Goal: Transaction & Acquisition: Purchase product/service

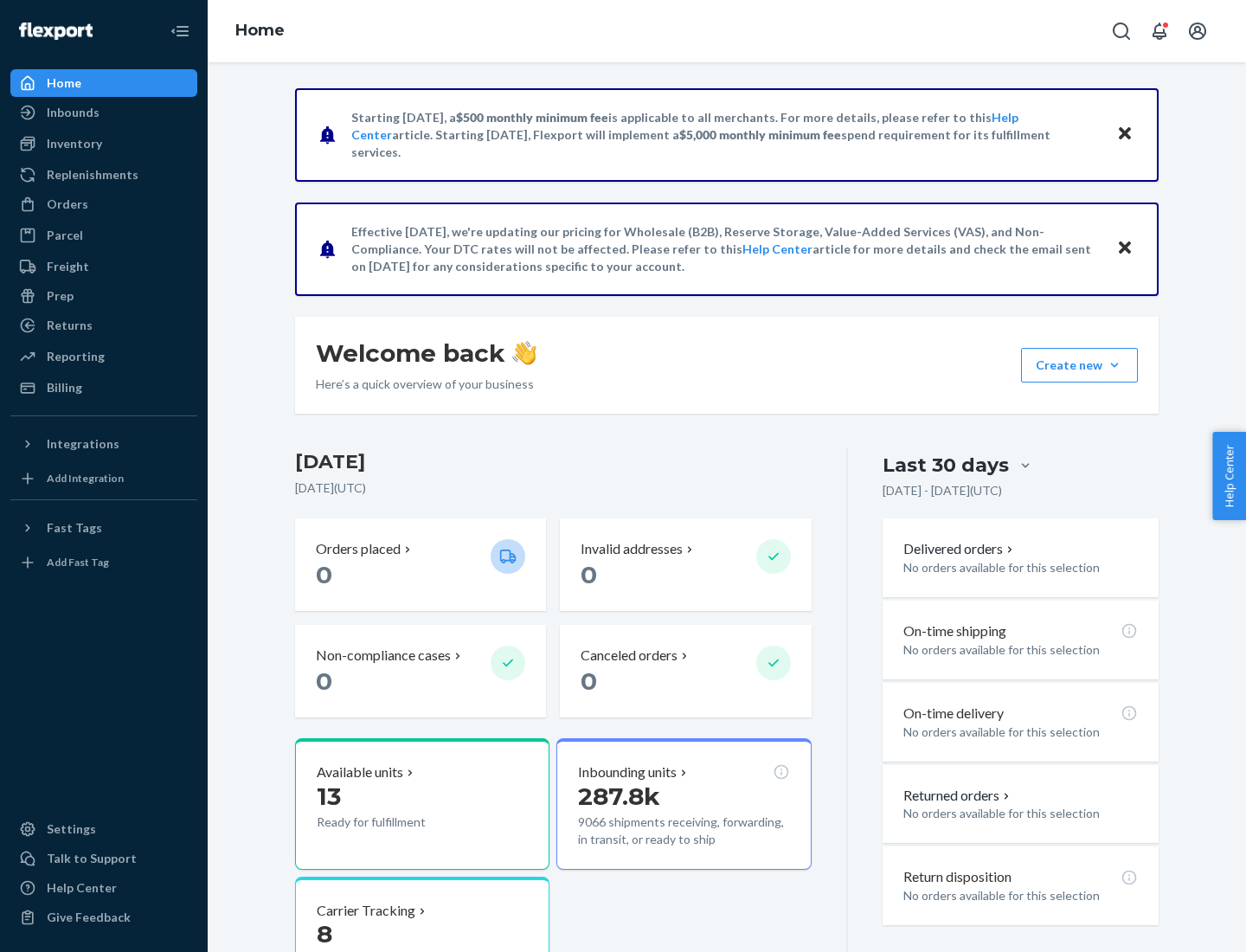
click at [65, 204] on div "Orders" at bounding box center [67, 204] width 42 height 18
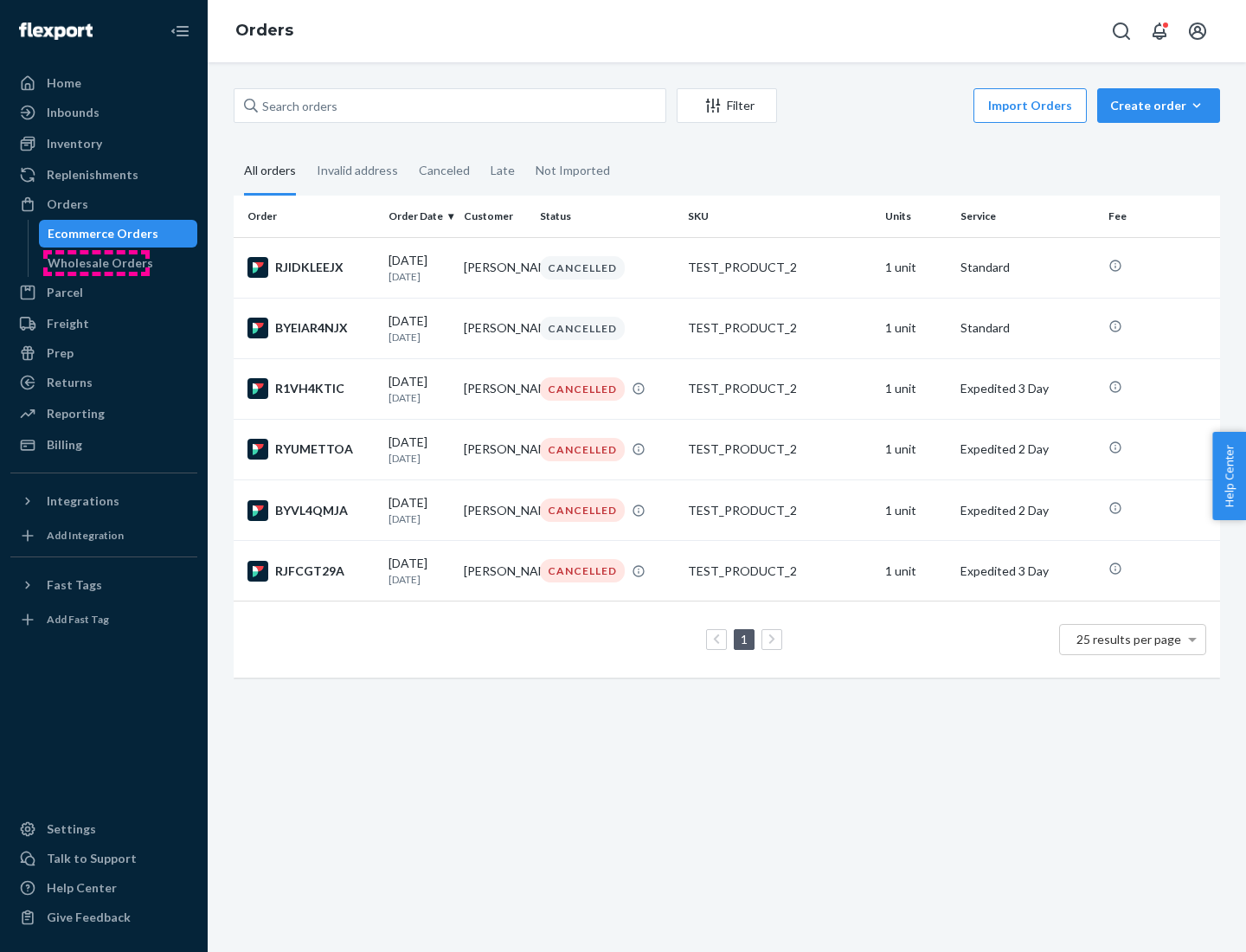
click at [96, 263] on div "Wholesale Orders" at bounding box center [101, 264] width 105 height 18
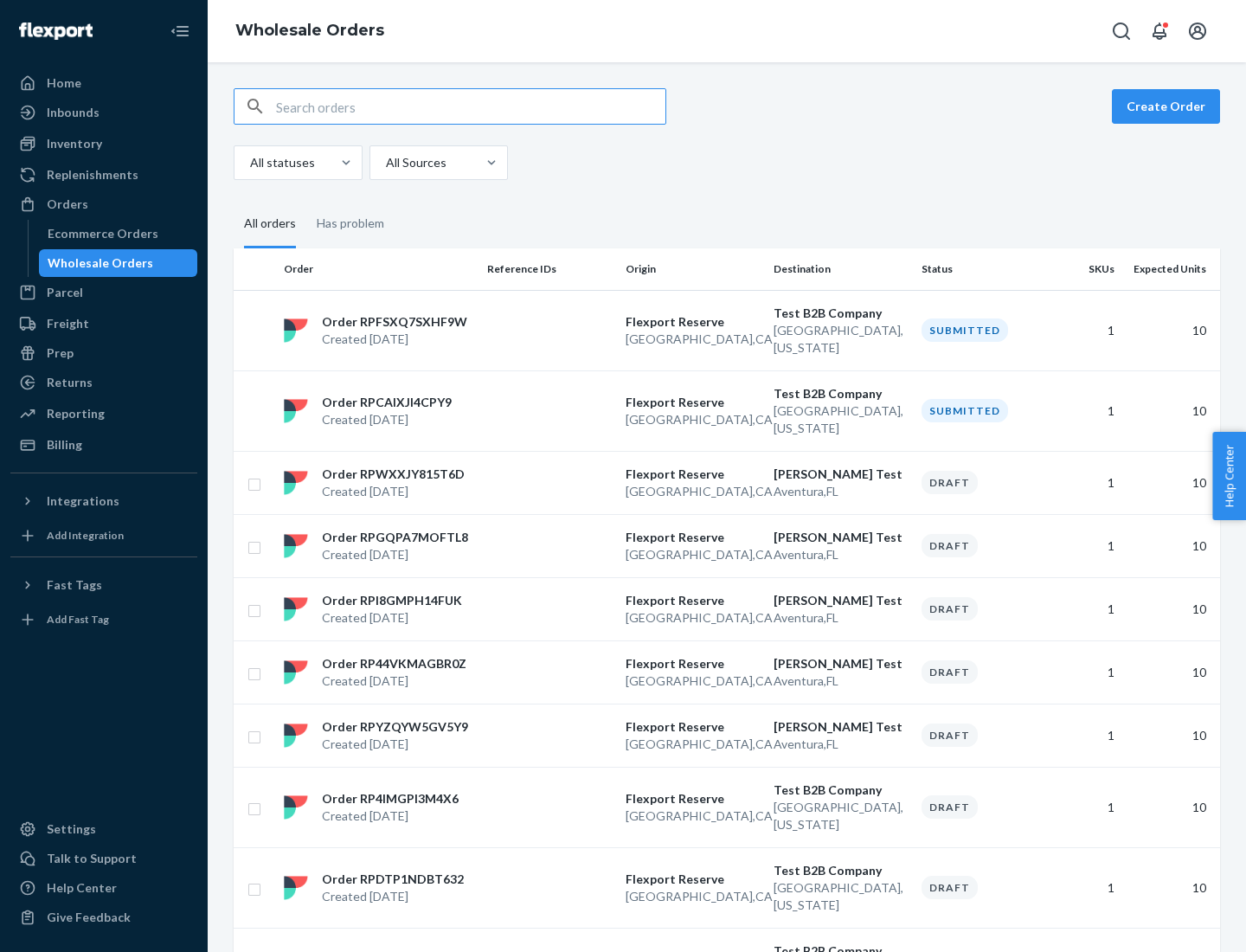
click at [1169, 106] on button "Create Order" at bounding box center [1166, 105] width 108 height 34
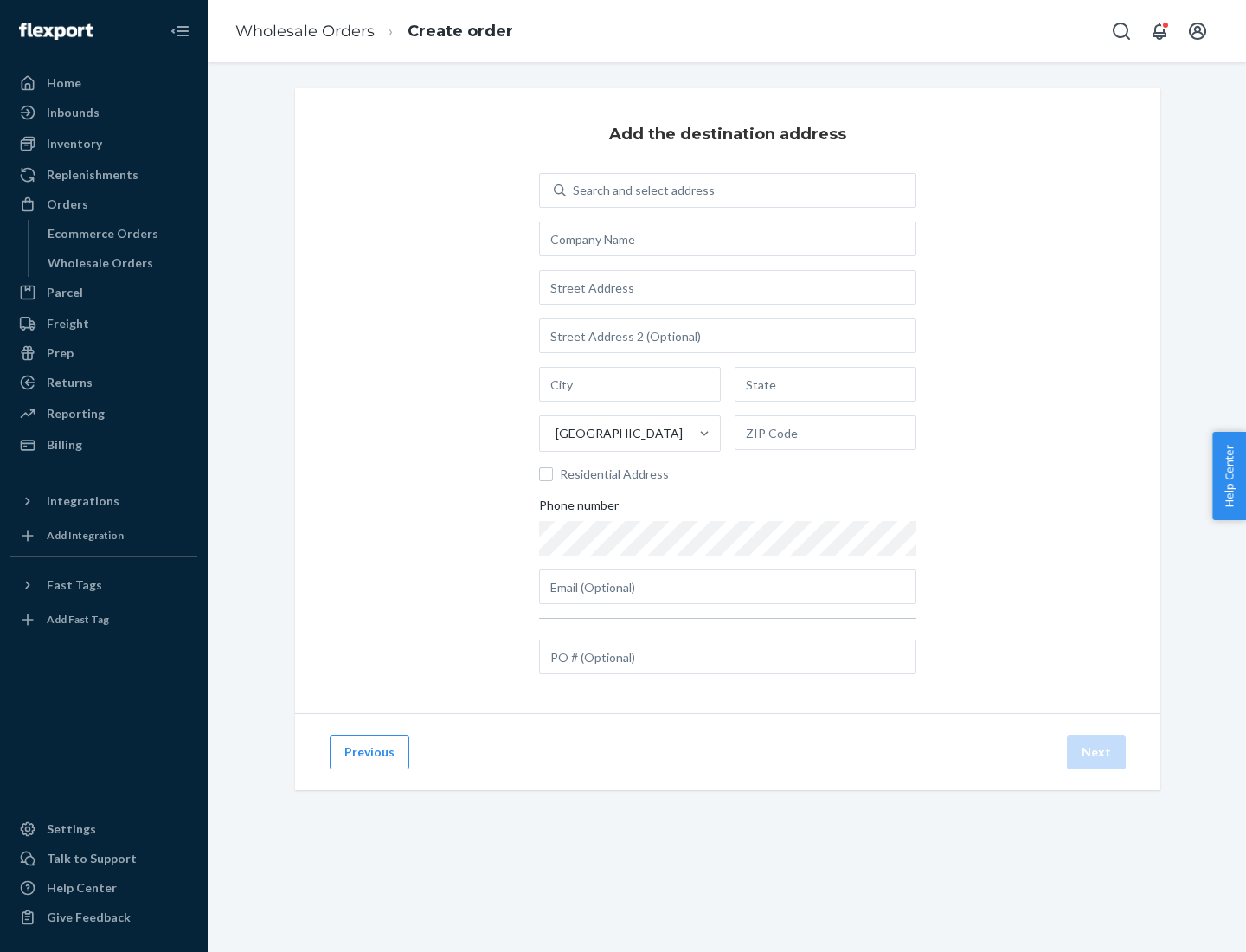
click at [641, 190] on div "Search and select address" at bounding box center [644, 190] width 142 height 18
click at [574, 190] on input "Search and select address" at bounding box center [574, 190] width 2 height 18
type input "[PERSON_NAME] Test"
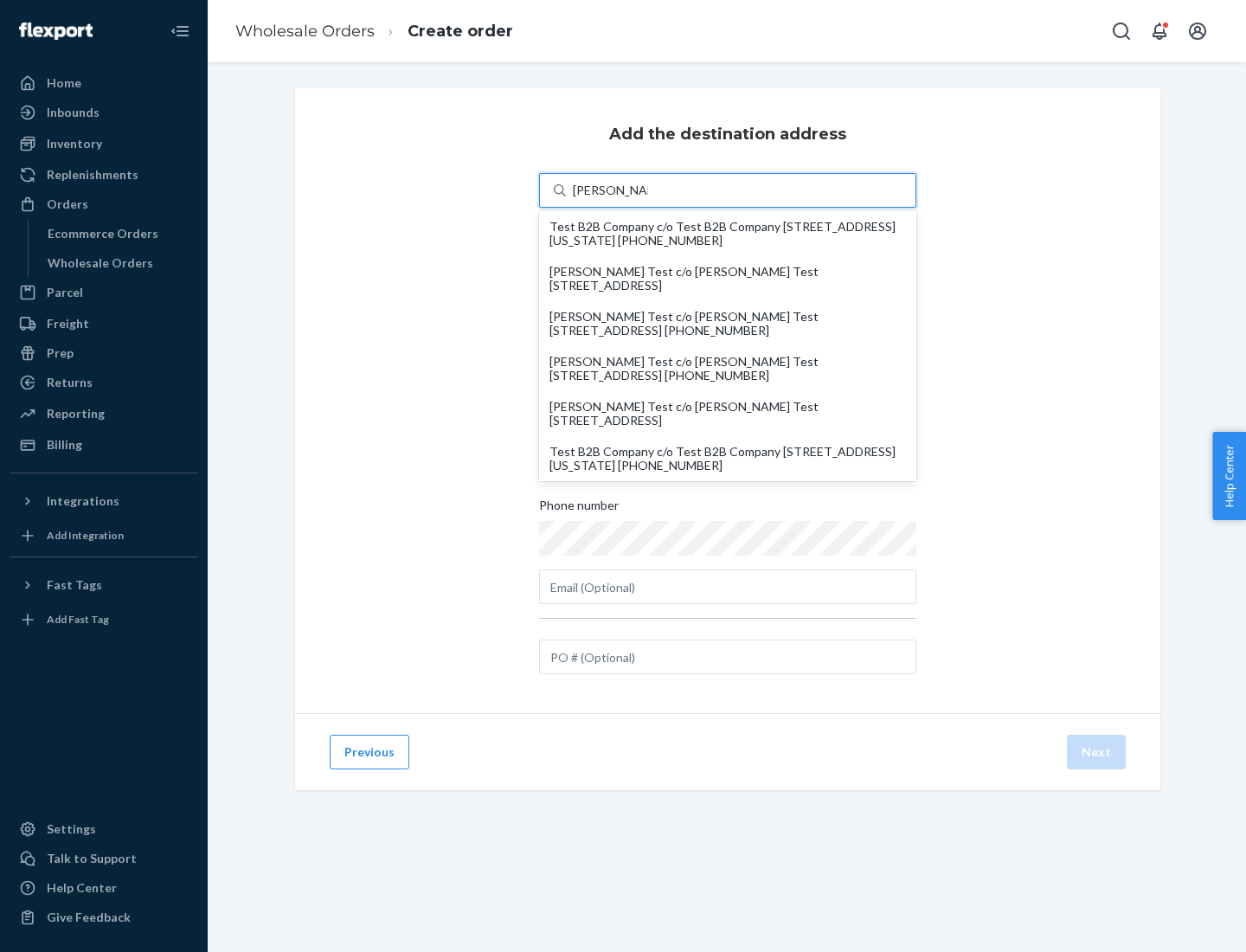
click at [727, 459] on div "Test B2B Company c/o Test B2B Company [STREET_ADDRESS][US_STATE] [PHONE_NUMBER]" at bounding box center [727, 458] width 356 height 27
click at [648, 199] on input "[PERSON_NAME] Test" at bounding box center [610, 190] width 75 height 18
type input "Test B2B Company"
type input "[GEOGRAPHIC_DATA]"
type input "[US_STATE]"
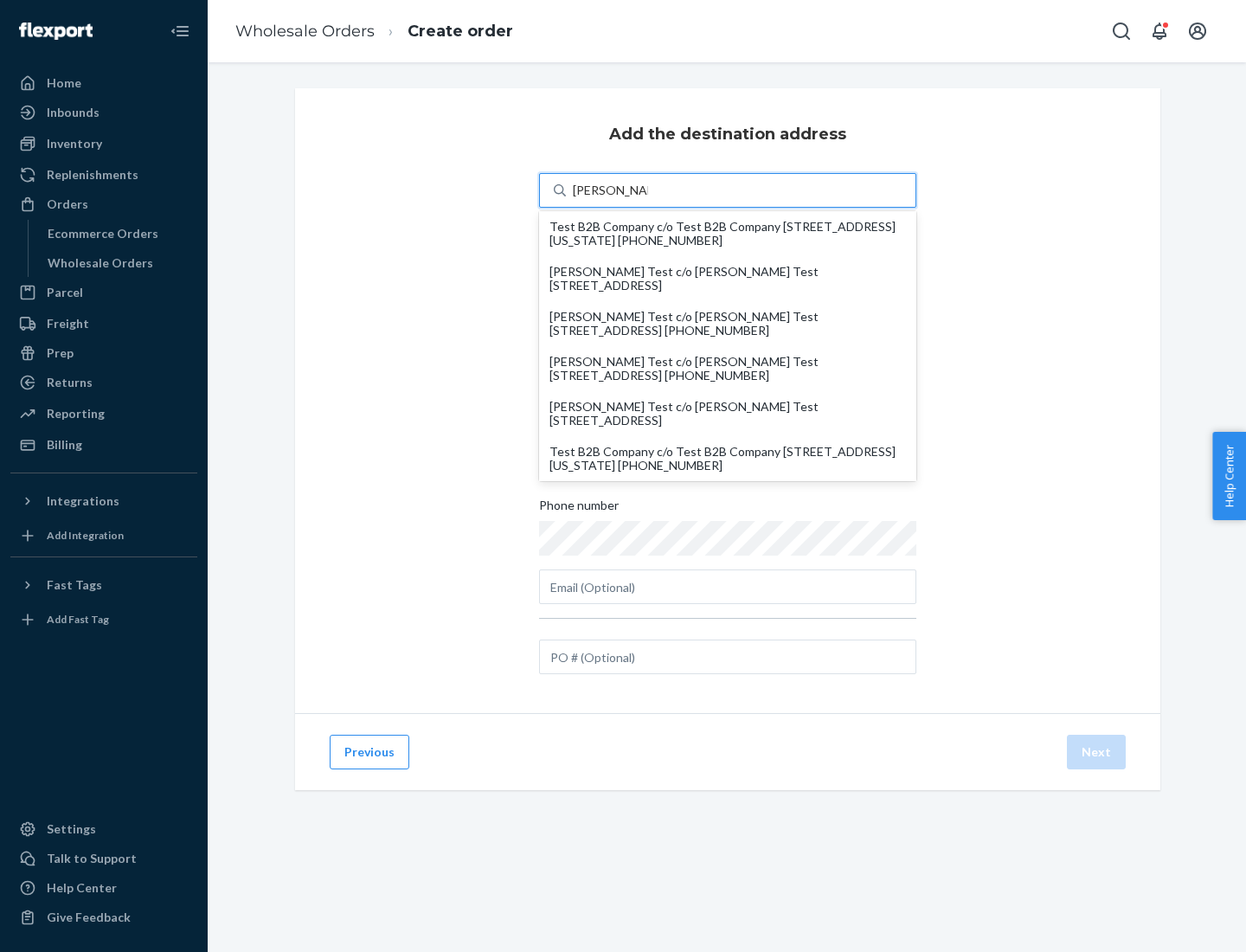
type input "29405"
type input "[STREET_ADDRESS]"
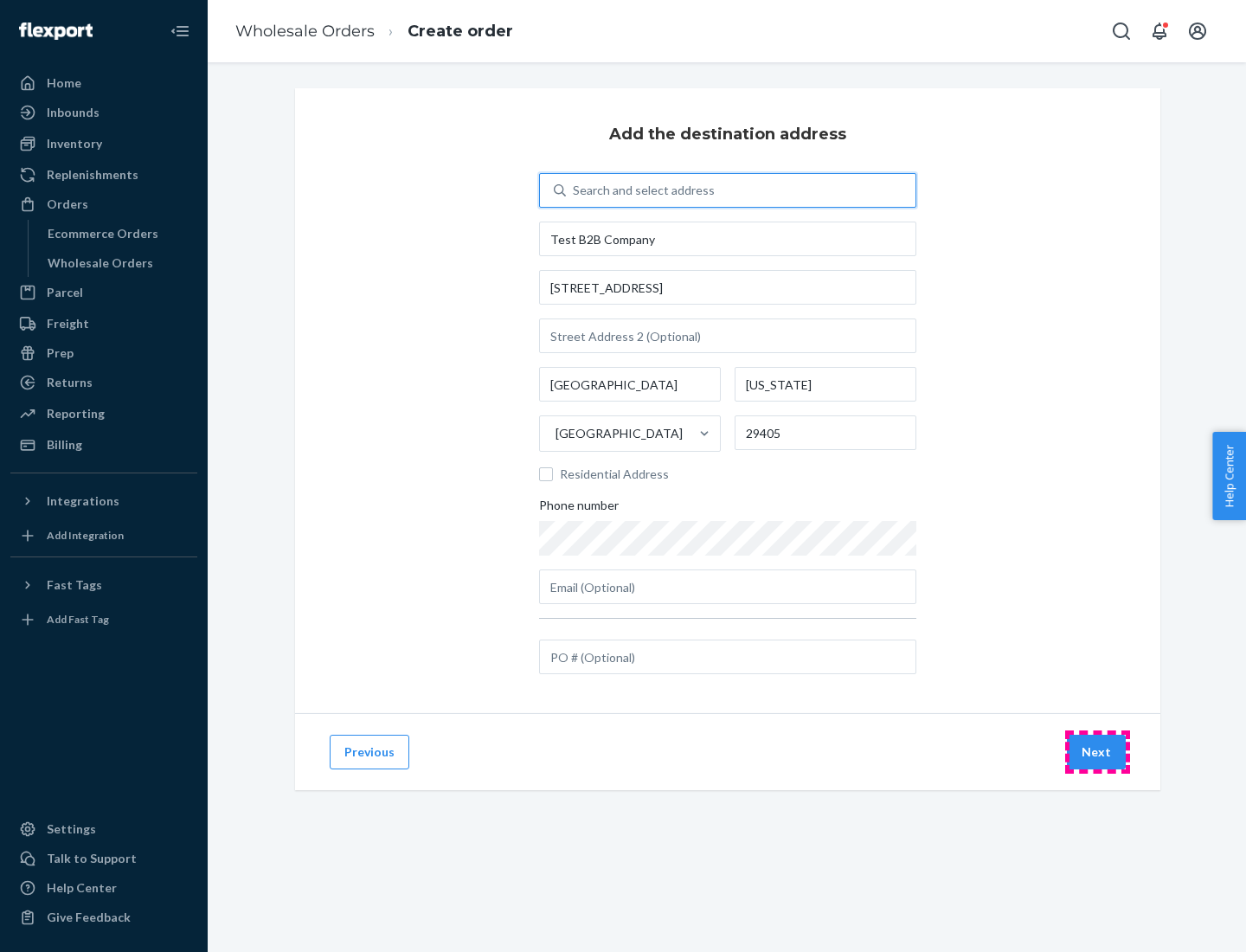
click at [1098, 752] on button "Next" at bounding box center [1097, 751] width 59 height 34
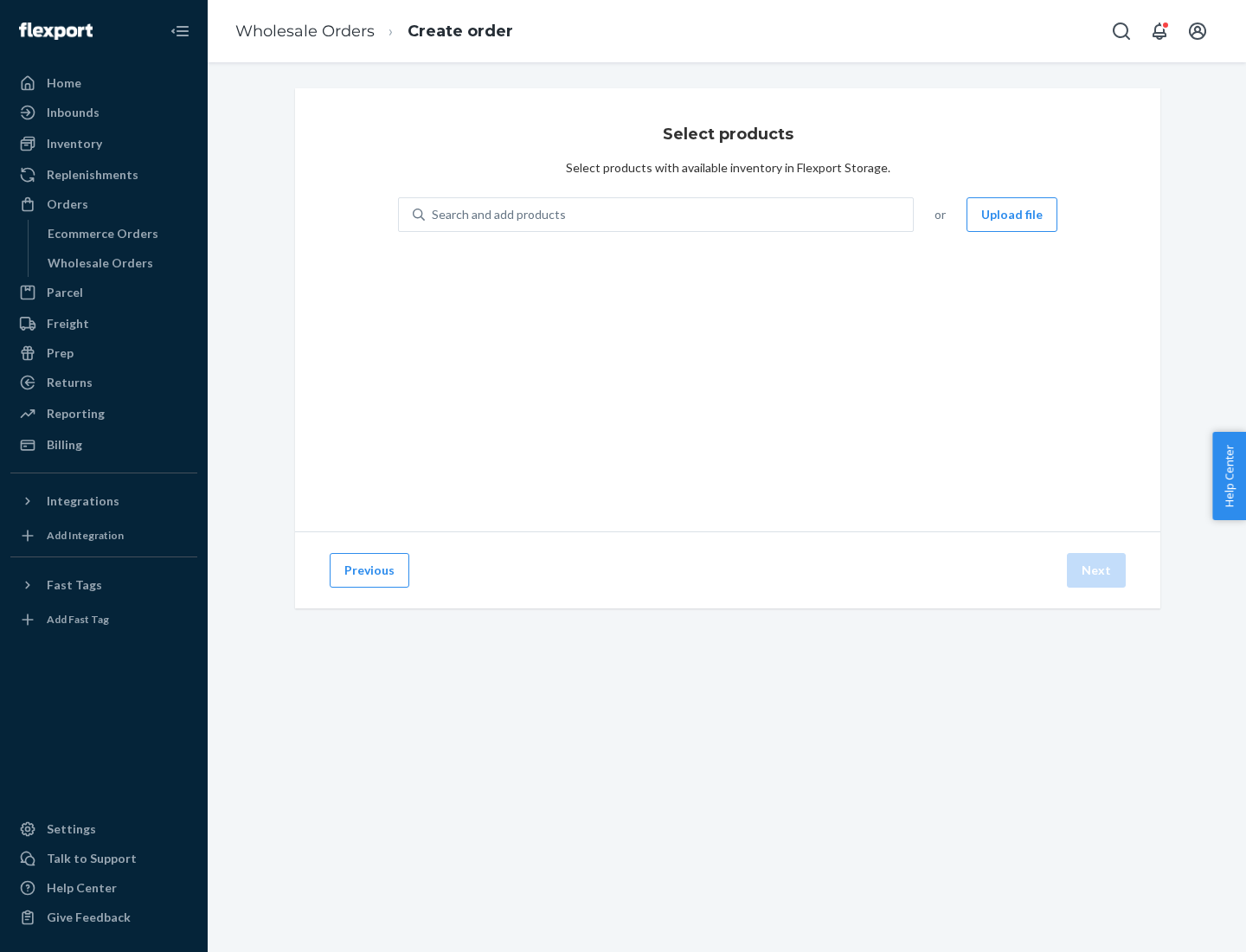
click at [670, 215] on div "Search and add products" at bounding box center [669, 215] width 488 height 31
click at [434, 215] on input "Search and add products" at bounding box center [433, 215] width 2 height 18
type input "test"
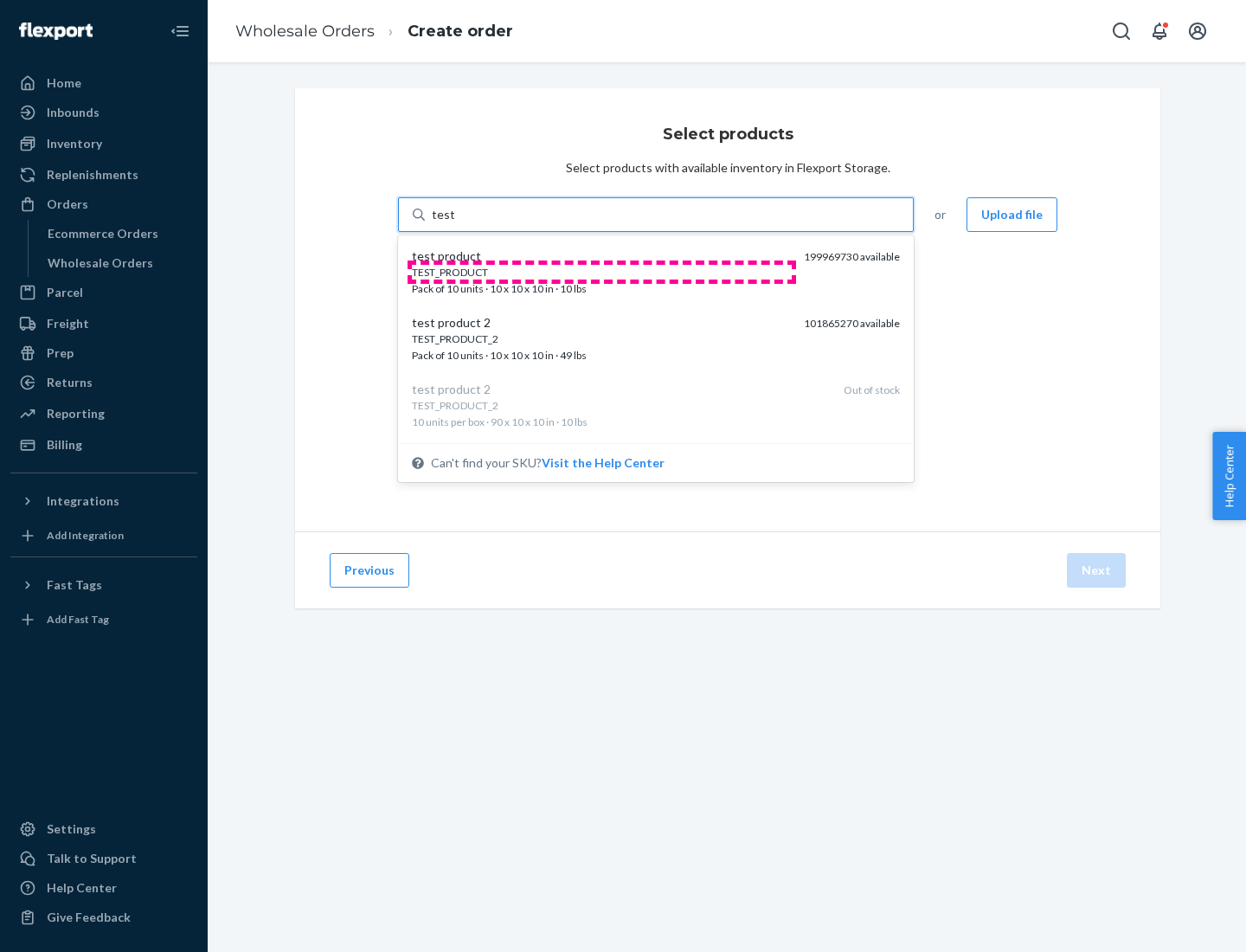
click at [602, 271] on div "TEST_PRODUCT" at bounding box center [601, 271] width 378 height 15
click at [454, 224] on input "test" at bounding box center [442, 215] width 22 height 18
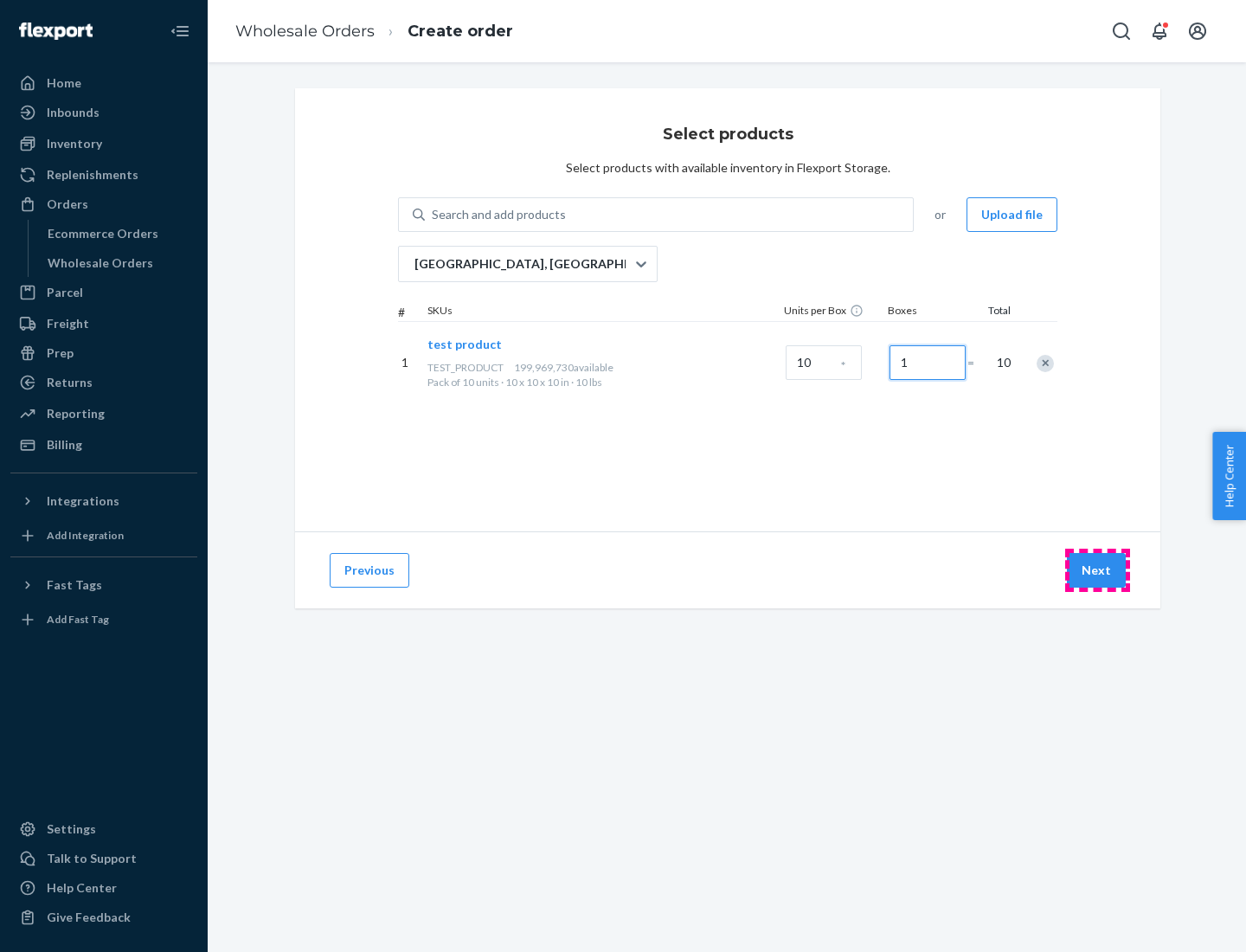
type input "1"
click at [1098, 570] on button "Next" at bounding box center [1097, 569] width 59 height 34
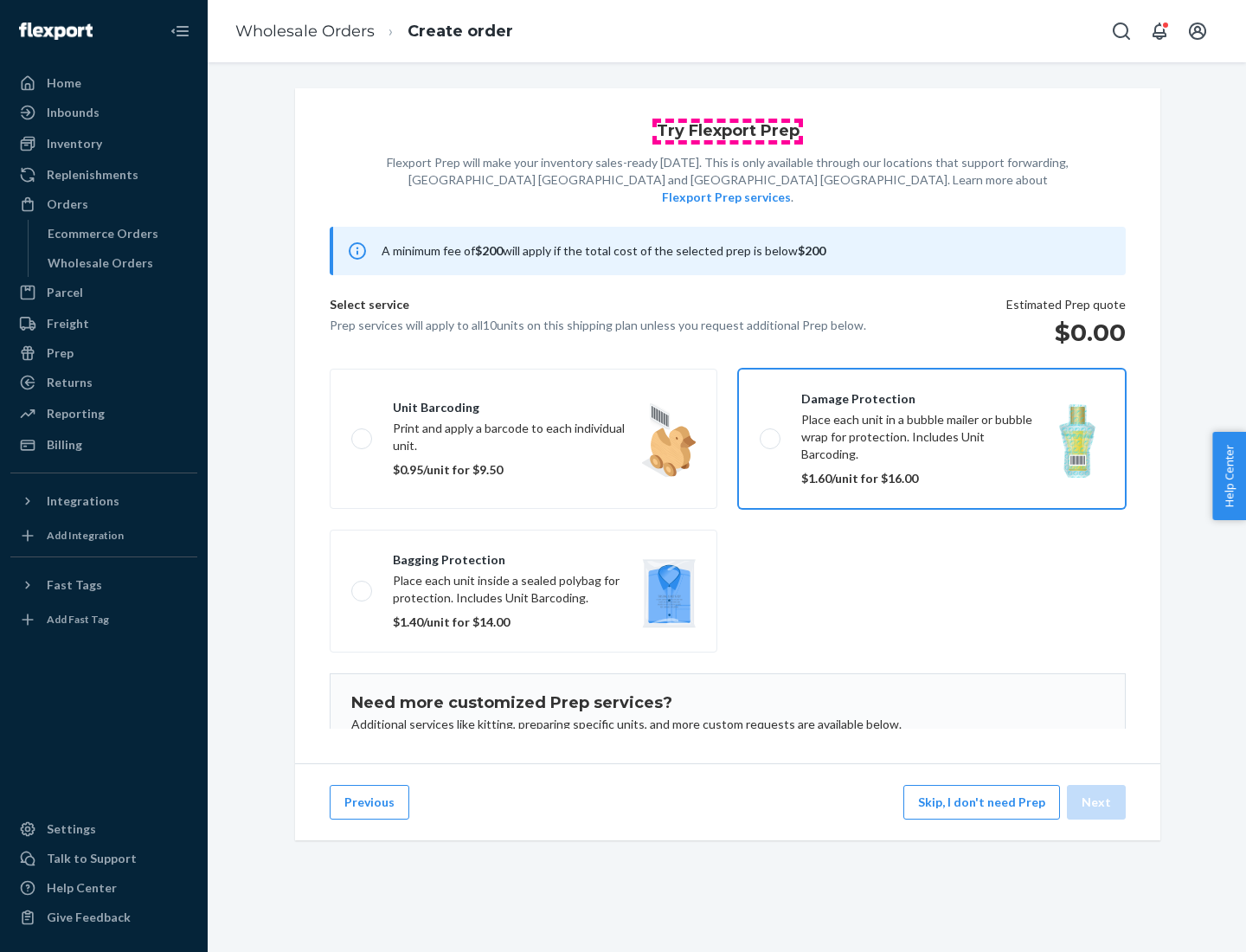
click at [760, 433] on input "Damage protection Place each unit in a bubble mailer or bubble wrap for protect…" at bounding box center [766, 438] width 12 height 12
checkbox input "true"
click at [1098, 802] on button "Next" at bounding box center [1097, 802] width 59 height 34
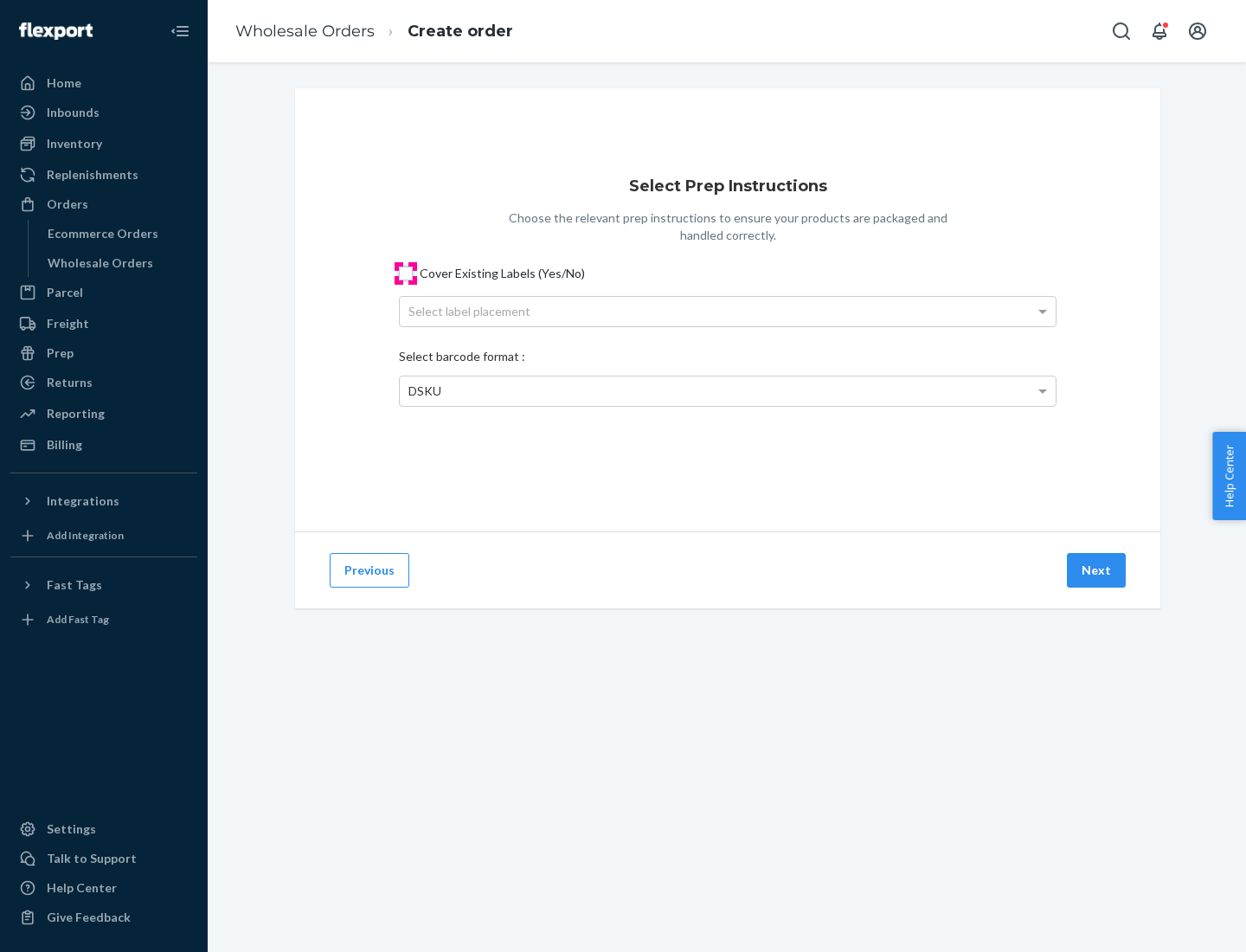
click at [406, 272] on input "Cover Existing Labels (Yes/No)" at bounding box center [405, 273] width 14 height 14
checkbox input "true"
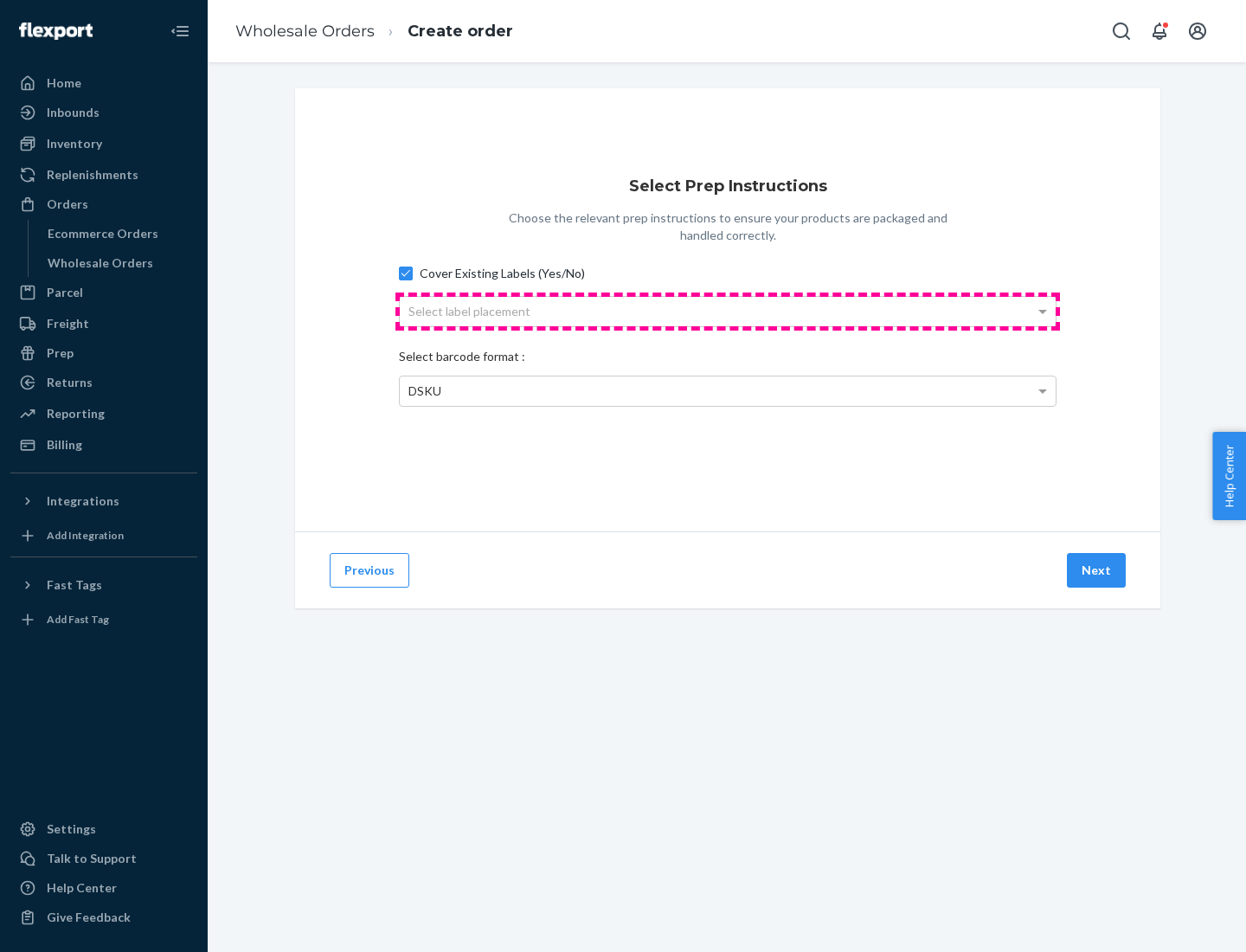
click at [727, 310] on div "Select label placement" at bounding box center [727, 311] width 656 height 29
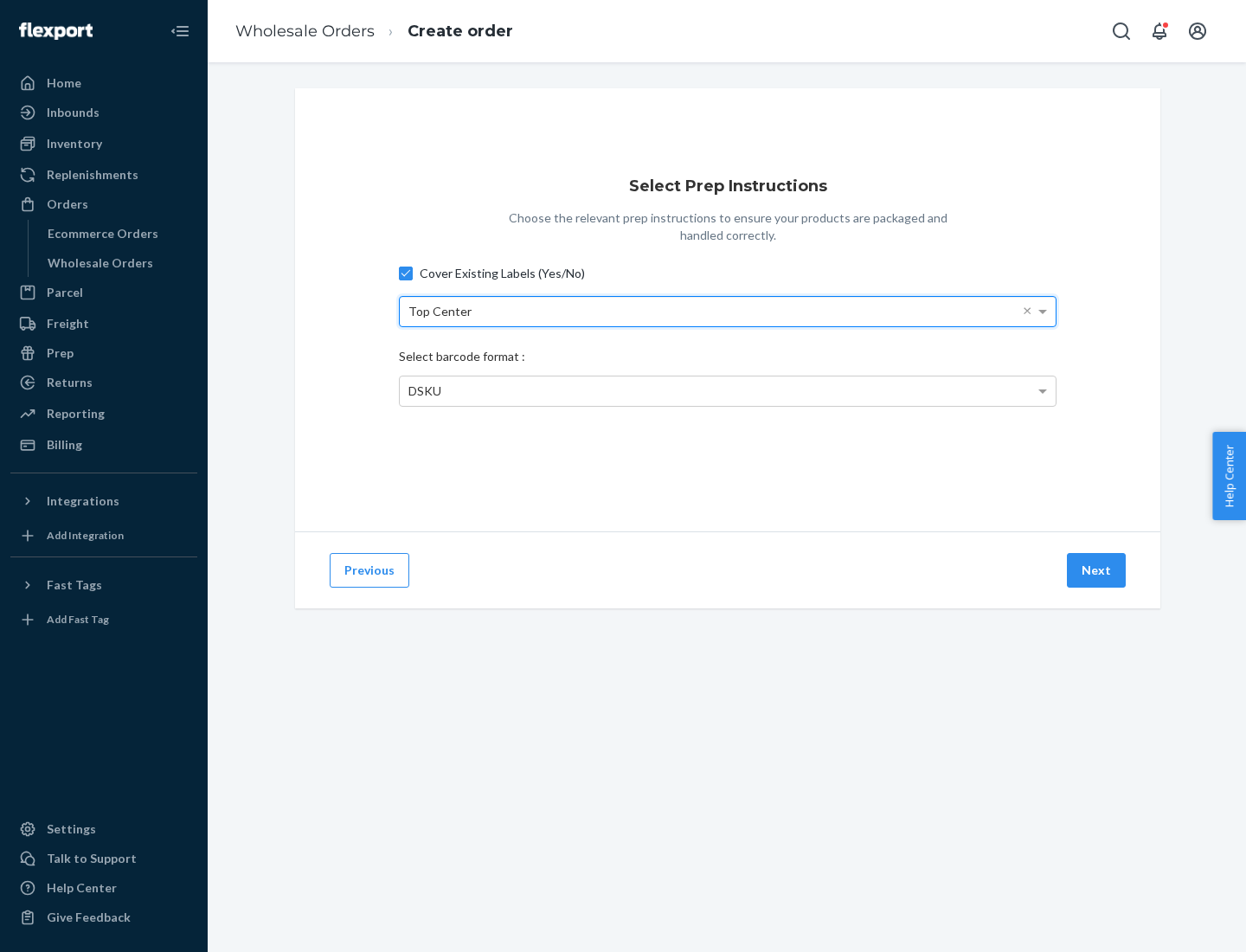
click at [424, 391] on span "DSKU" at bounding box center [425, 391] width 33 height 15
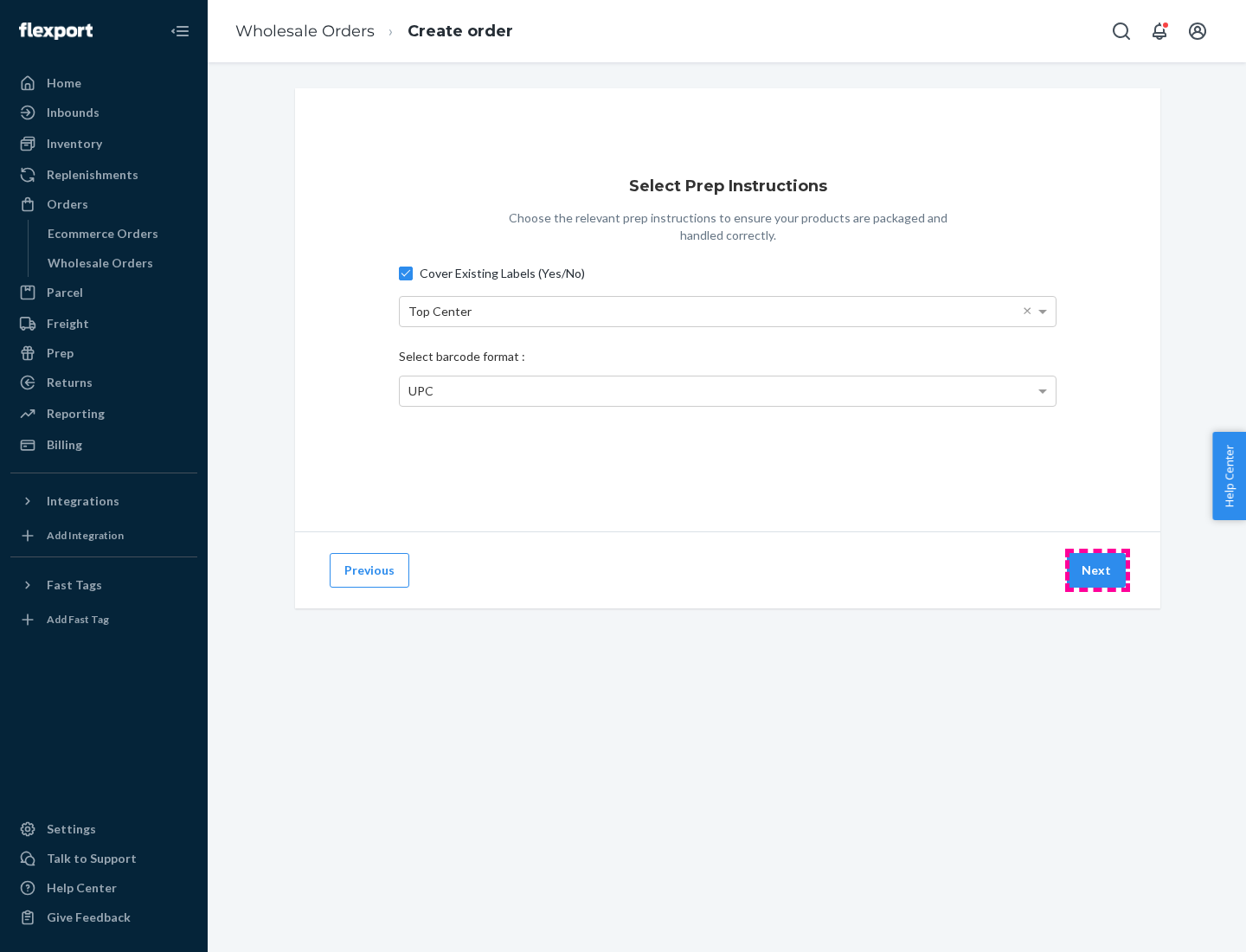
click at [1098, 570] on button "Next" at bounding box center [1097, 569] width 59 height 34
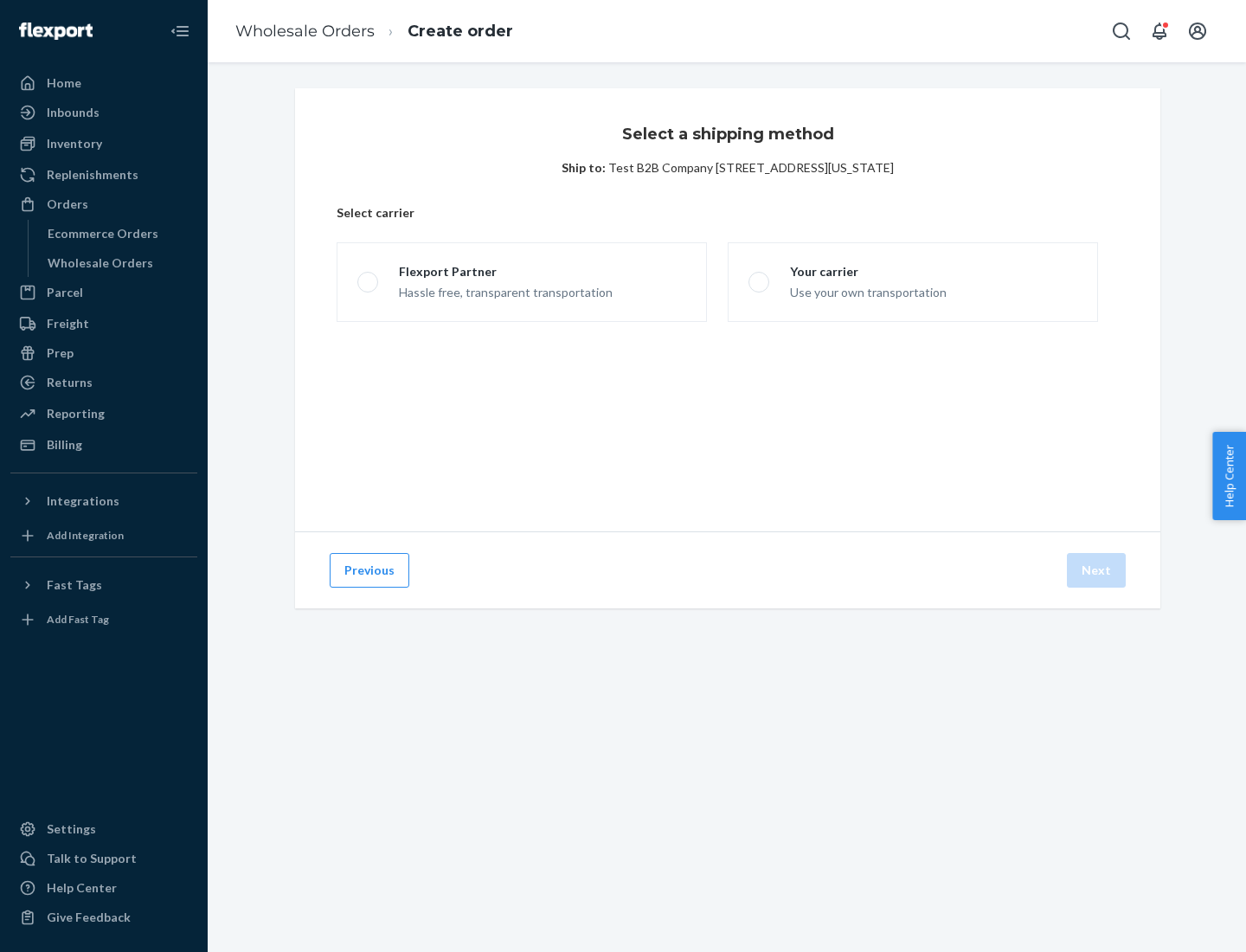
click at [367, 282] on span at bounding box center [367, 281] width 21 height 21
click at [367, 282] on input "Flexport Partner Hassle free, transparent transportation" at bounding box center [363, 283] width 12 height 12
radio input "true"
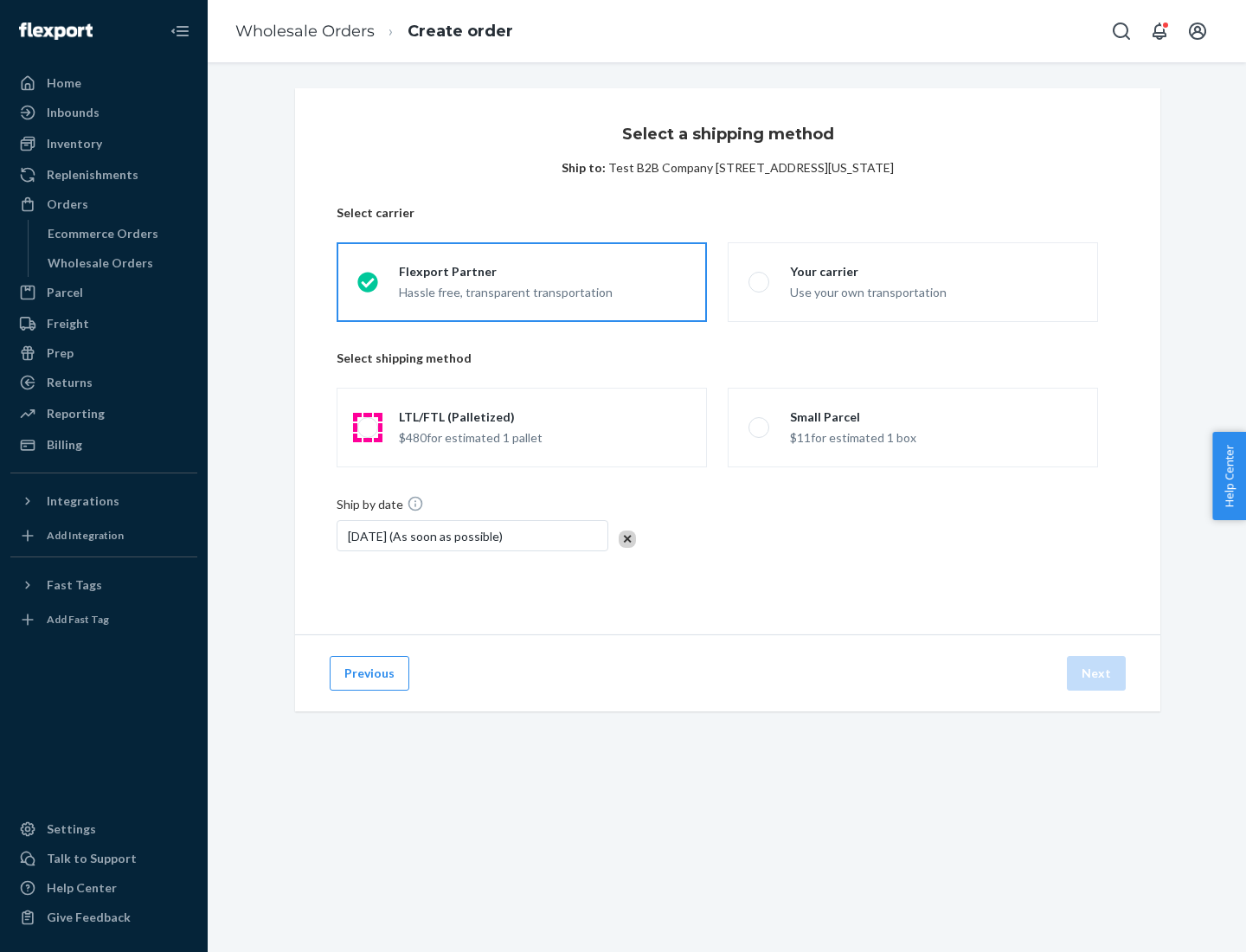
click at [367, 428] on span at bounding box center [367, 427] width 21 height 21
click at [367, 428] on input "LTL/FTL (Palletized) $480 for estimated 1 pallet" at bounding box center [363, 428] width 12 height 12
radio input "true"
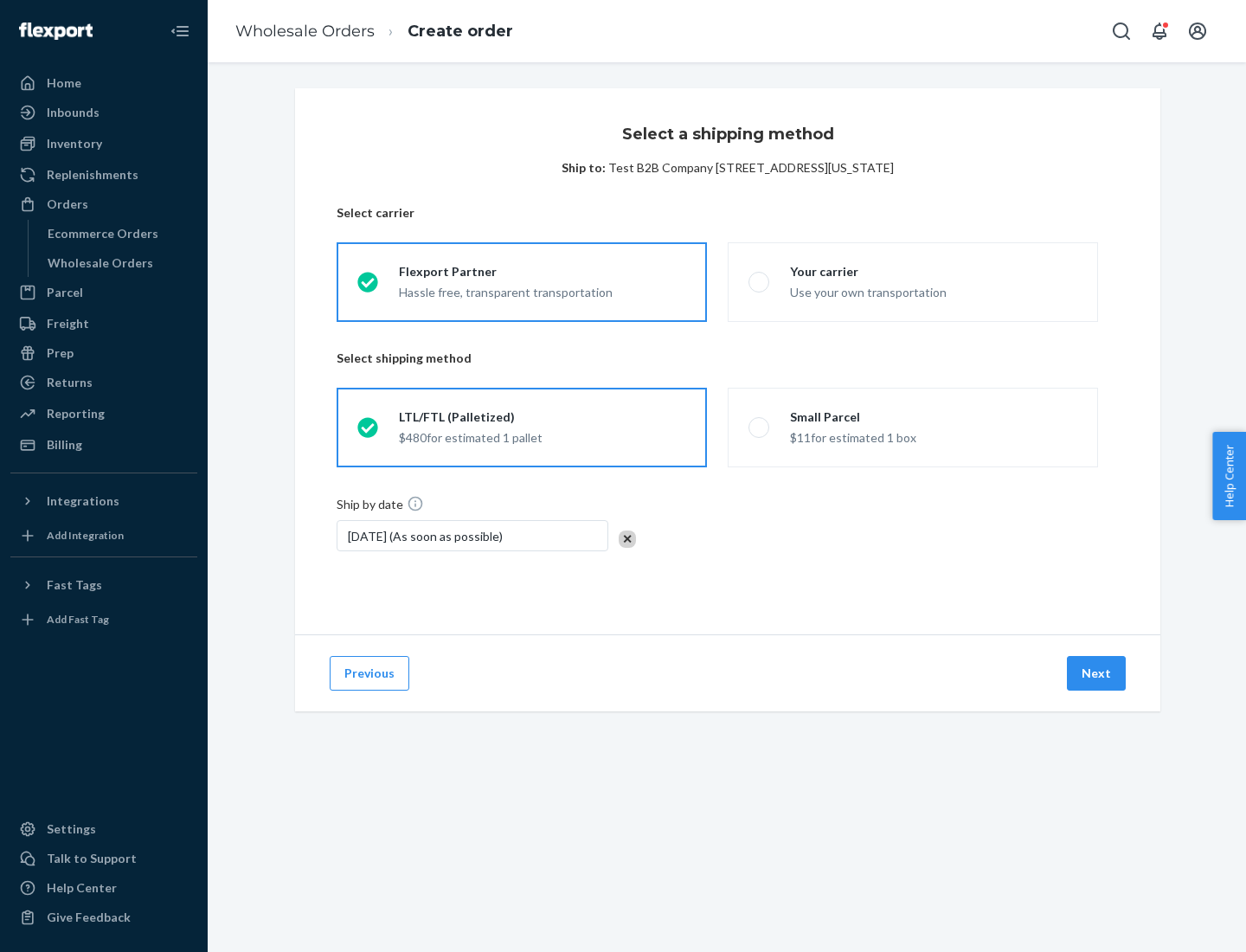
click at [1098, 673] on button "Next" at bounding box center [1097, 673] width 59 height 34
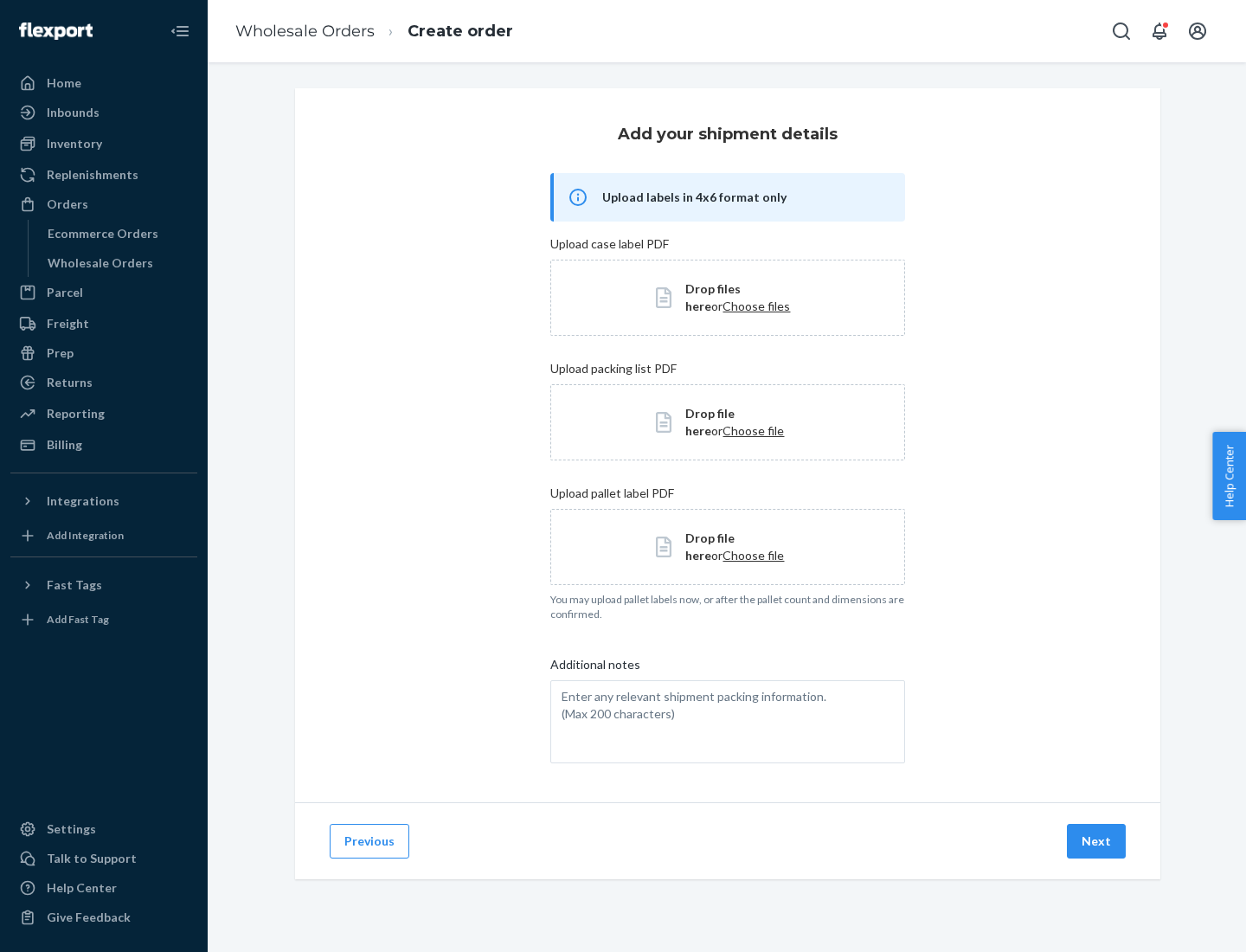
click at [1098, 841] on button "Next" at bounding box center [1097, 841] width 59 height 34
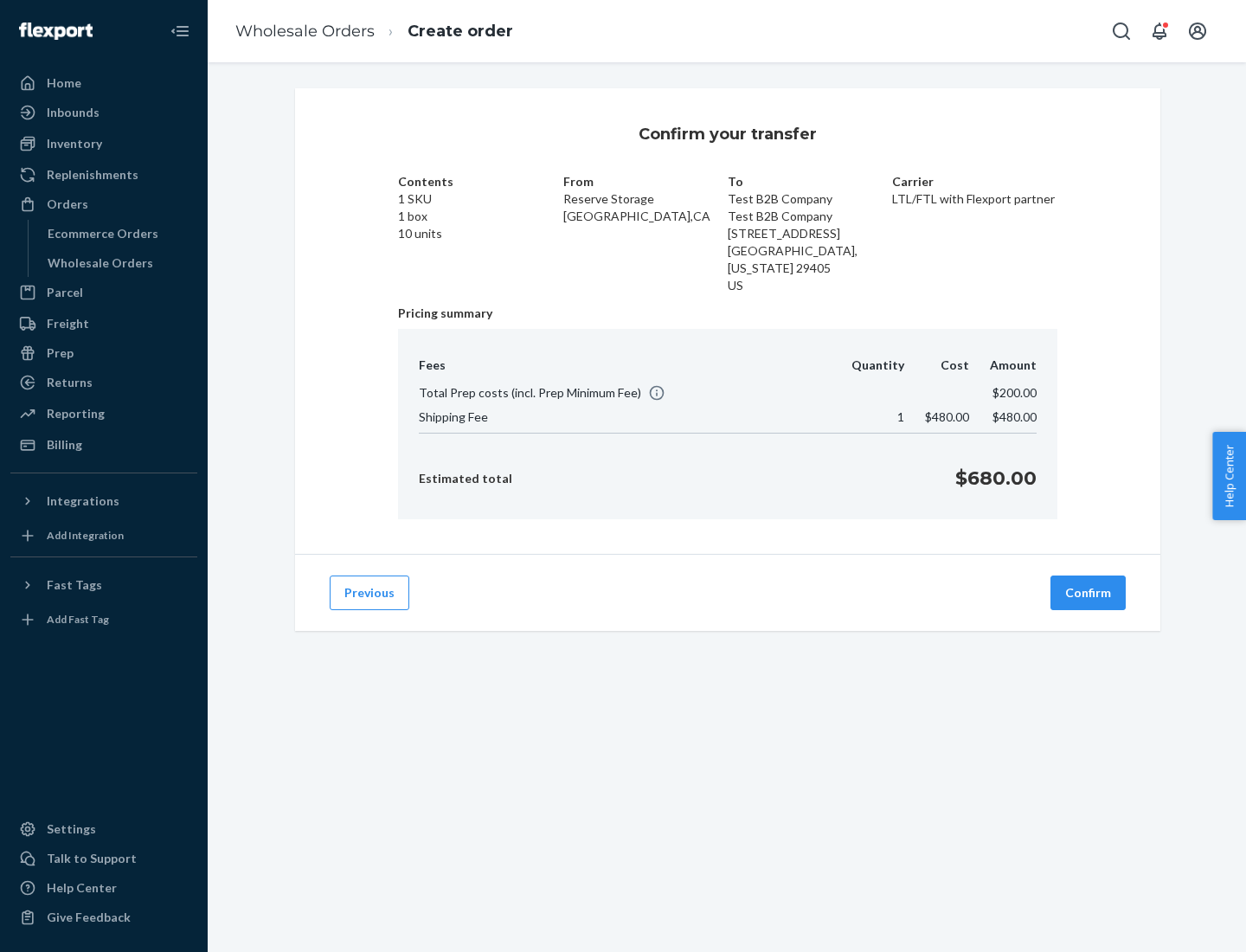
click at [1089, 593] on button "Confirm" at bounding box center [1088, 592] width 75 height 34
